Goal: Transaction & Acquisition: Purchase product/service

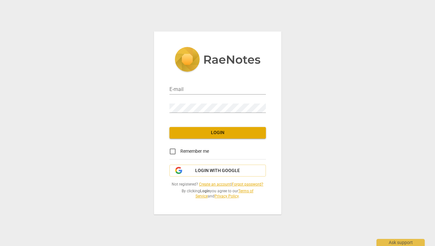
type input "admeslymarie@gmail.com"
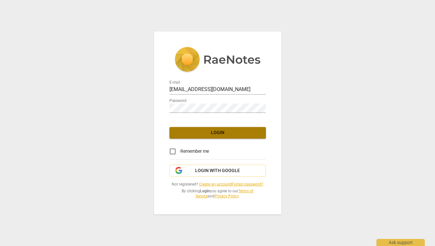
click at [216, 135] on span "Login" at bounding box center [218, 133] width 86 height 6
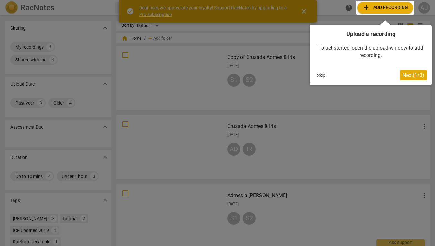
click at [375, 6] on div at bounding box center [385, 8] width 59 height 14
click at [405, 74] on span "Next ( 1 / 3 )" at bounding box center [414, 75] width 22 height 6
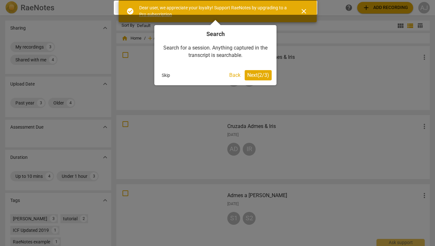
click at [258, 76] on span "Next ( 2 / 3 )" at bounding box center [258, 75] width 22 height 6
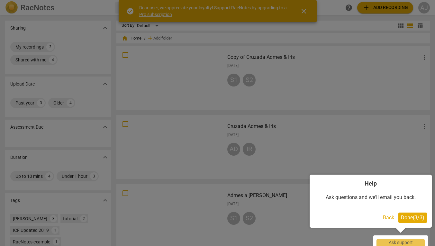
click at [407, 217] on span "Done ( 3 / 3 )" at bounding box center [412, 218] width 23 height 6
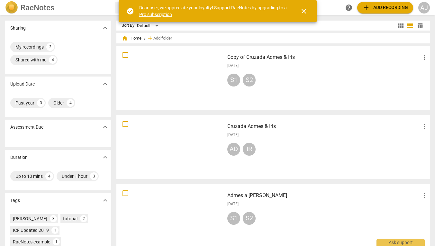
click at [382, 9] on span "add Add recording" at bounding box center [386, 8] width 46 height 8
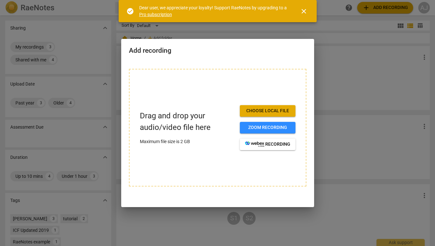
click at [303, 13] on span "close" at bounding box center [304, 11] width 8 height 8
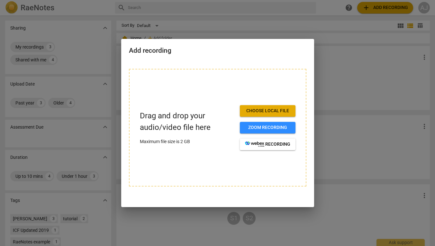
click at [226, 161] on div "Drag and drop your audio/video file here Maximum file size is 2 GB Choose local…" at bounding box center [218, 128] width 178 height 118
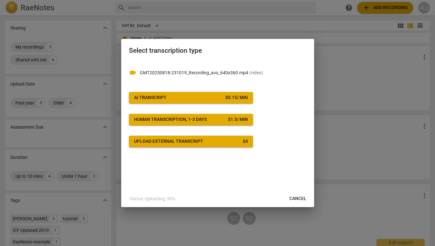
click at [181, 95] on span "AI Transcript $ 0.15 / min" at bounding box center [191, 98] width 114 height 6
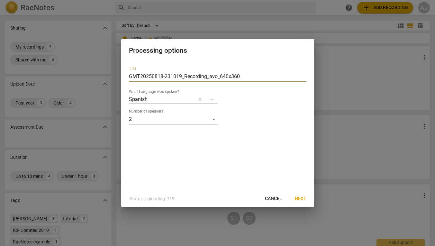
click at [241, 77] on input "GMT20250818-231019_Recording_avo_640x360" at bounding box center [218, 76] width 178 height 10
type input "G"
type input "Cruzada [PERSON_NAME][DATE]"
click at [300, 199] on span "Next" at bounding box center [301, 199] width 12 height 6
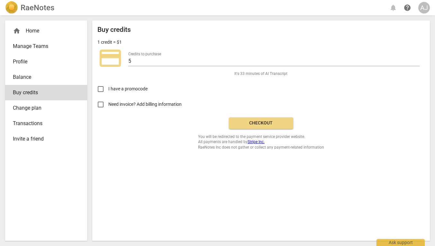
click at [261, 124] on span "Checkout" at bounding box center [261, 123] width 54 height 6
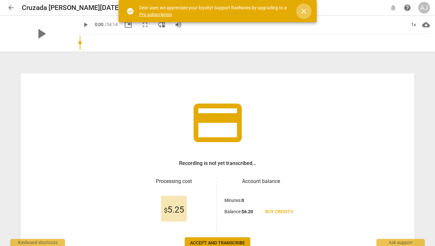
click at [304, 12] on span "close" at bounding box center [304, 11] width 8 height 8
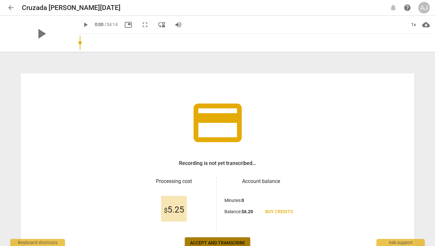
click at [228, 243] on span "Accept and transcribe" at bounding box center [217, 243] width 55 height 6
